Goal: Transaction & Acquisition: Obtain resource

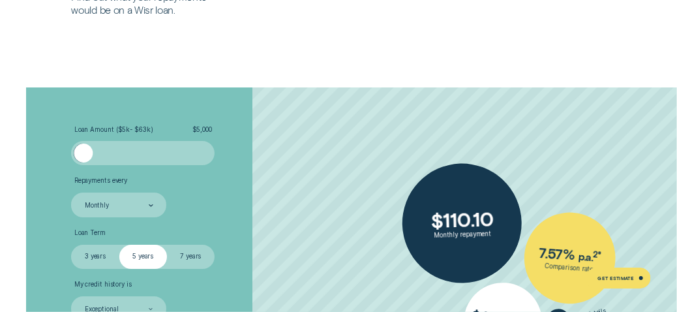
scroll to position [1566, 0]
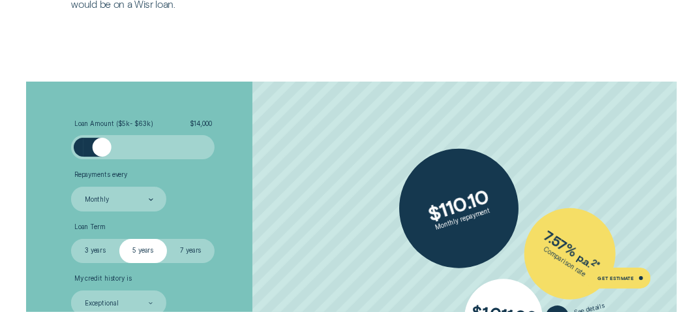
drag, startPoint x: 87, startPoint y: 149, endPoint x: 105, endPoint y: 151, distance: 18.3
click at [105, 151] on div at bounding box center [102, 147] width 19 height 19
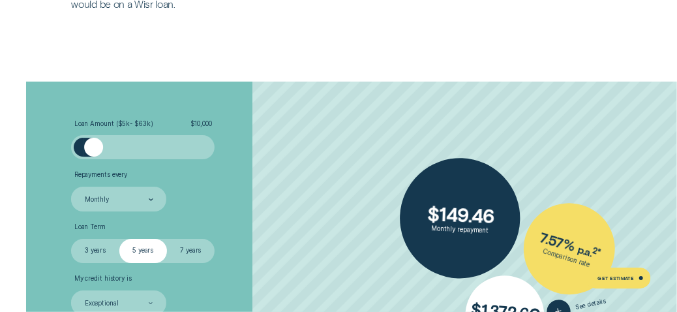
drag, startPoint x: 99, startPoint y: 151, endPoint x: 93, endPoint y: 153, distance: 6.8
click at [93, 153] on div at bounding box center [93, 147] width 19 height 19
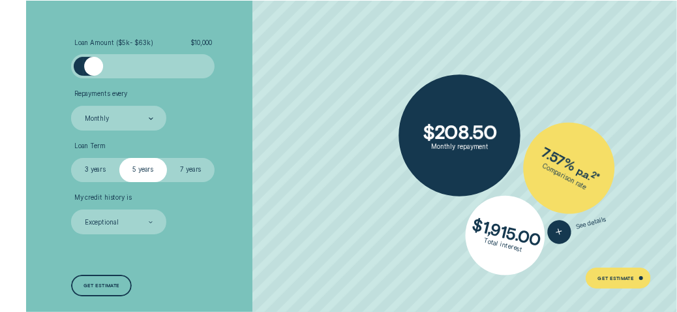
scroll to position [1647, 0]
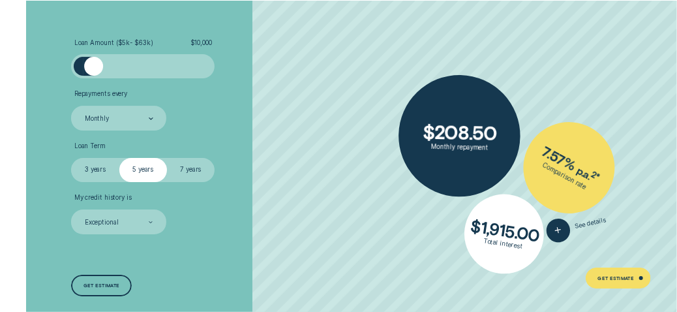
click at [98, 170] on label "3 years" at bounding box center [95, 170] width 48 height 24
click at [71, 158] on input "3 years" at bounding box center [71, 158] width 0 height 0
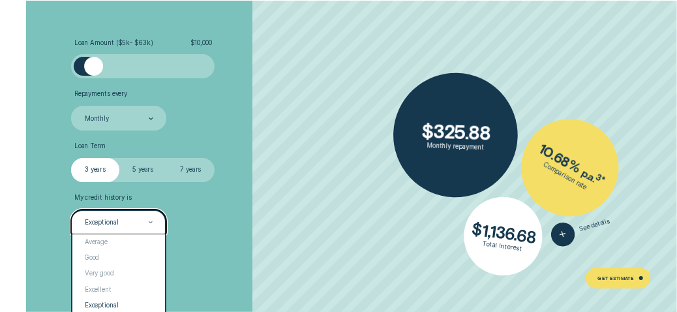
click at [155, 220] on div "Exceptional" at bounding box center [118, 221] width 95 height 25
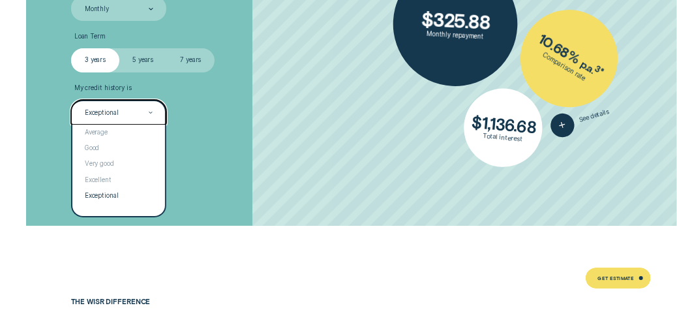
scroll to position [1761, 0]
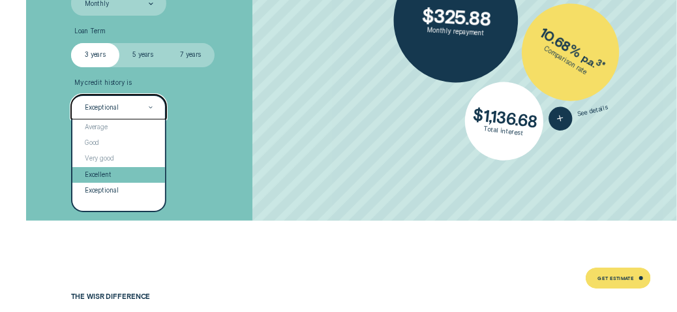
click at [115, 175] on div "Excellent" at bounding box center [118, 175] width 93 height 16
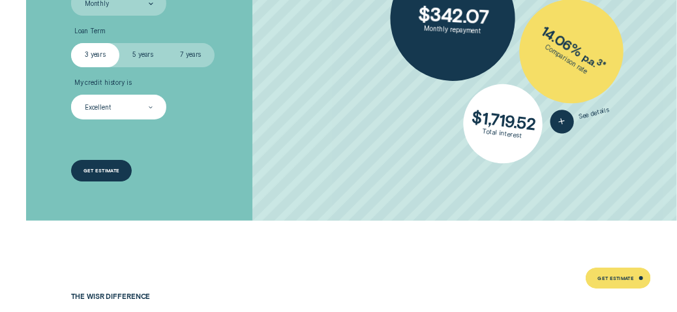
click at [114, 169] on div "Get estimate" at bounding box center [102, 170] width 37 height 4
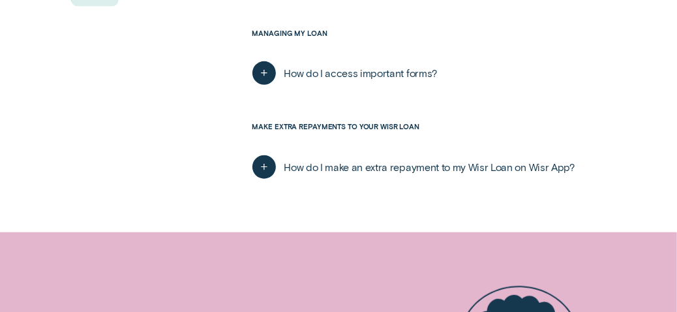
scroll to position [359, 0]
